Goal: Transaction & Acquisition: Purchase product/service

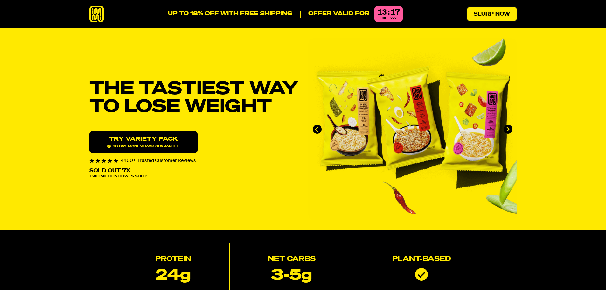
click at [503, 12] on link "Slurp Now" at bounding box center [492, 14] width 50 height 14
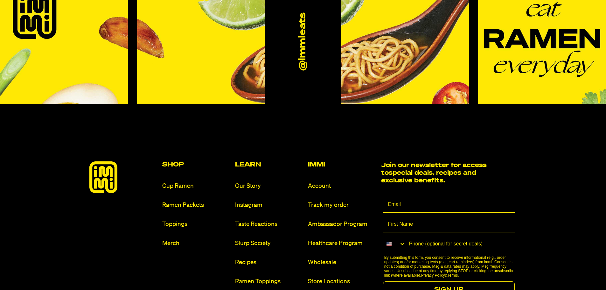
scroll to position [3873, 0]
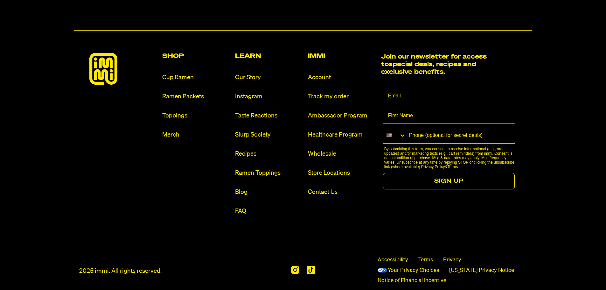
click at [182, 92] on link "Ramen Packets" at bounding box center [196, 96] width 68 height 9
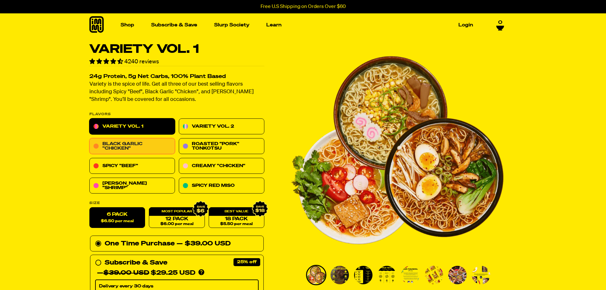
click at [160, 147] on link "Black Garlic "Chicken"" at bounding box center [132, 146] width 86 height 16
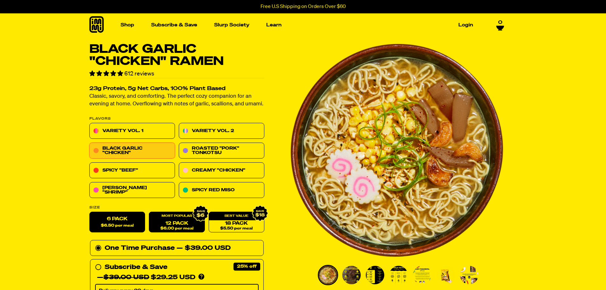
click at [188, 219] on div "12 Pack $6.00 per meal" at bounding box center [177, 222] width 56 height 21
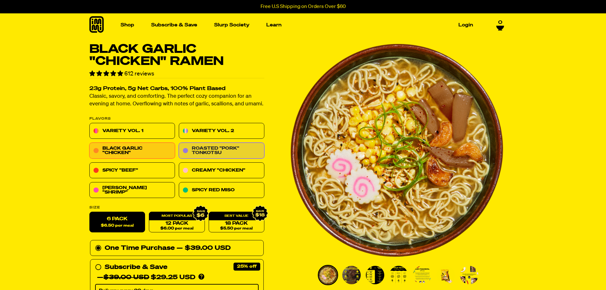
click at [221, 150] on link "Roasted "Pork" Tonkotsu" at bounding box center [222, 151] width 86 height 16
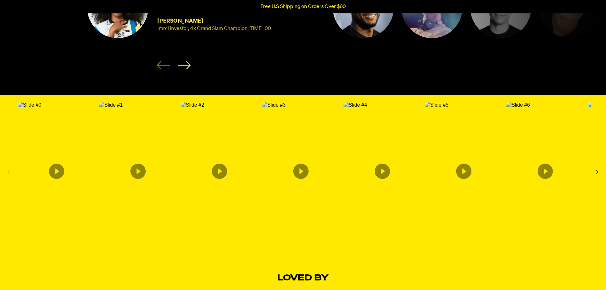
scroll to position [1113, 0]
